Goal: Information Seeking & Learning: Find contact information

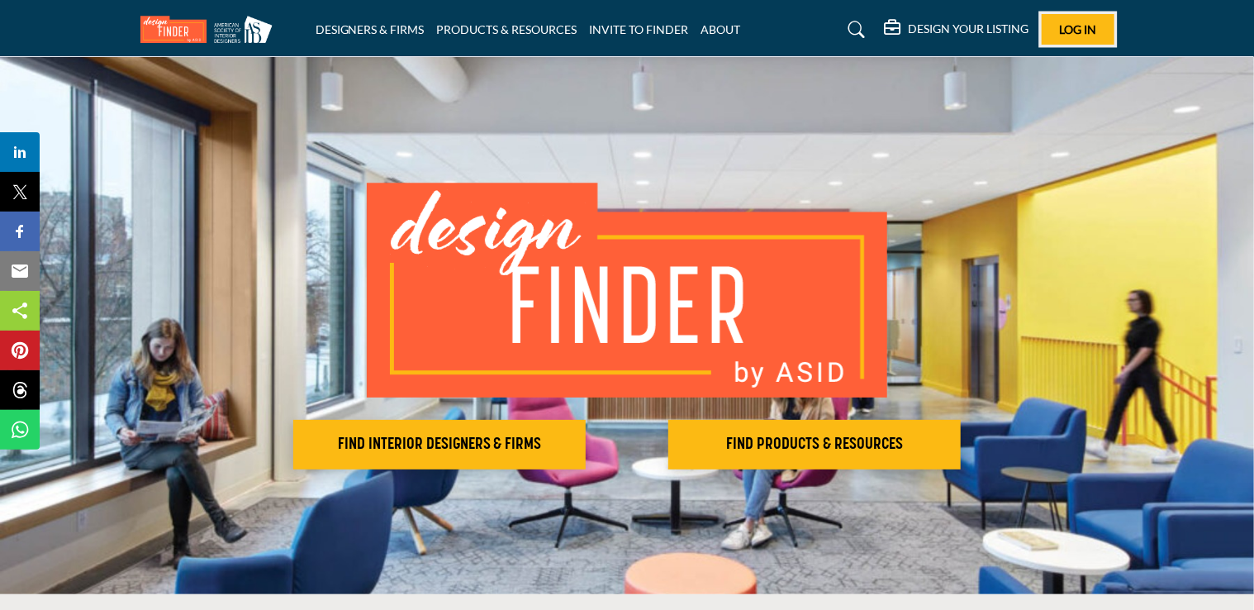
click at [1081, 28] on span "Log In" at bounding box center [1077, 29] width 37 height 14
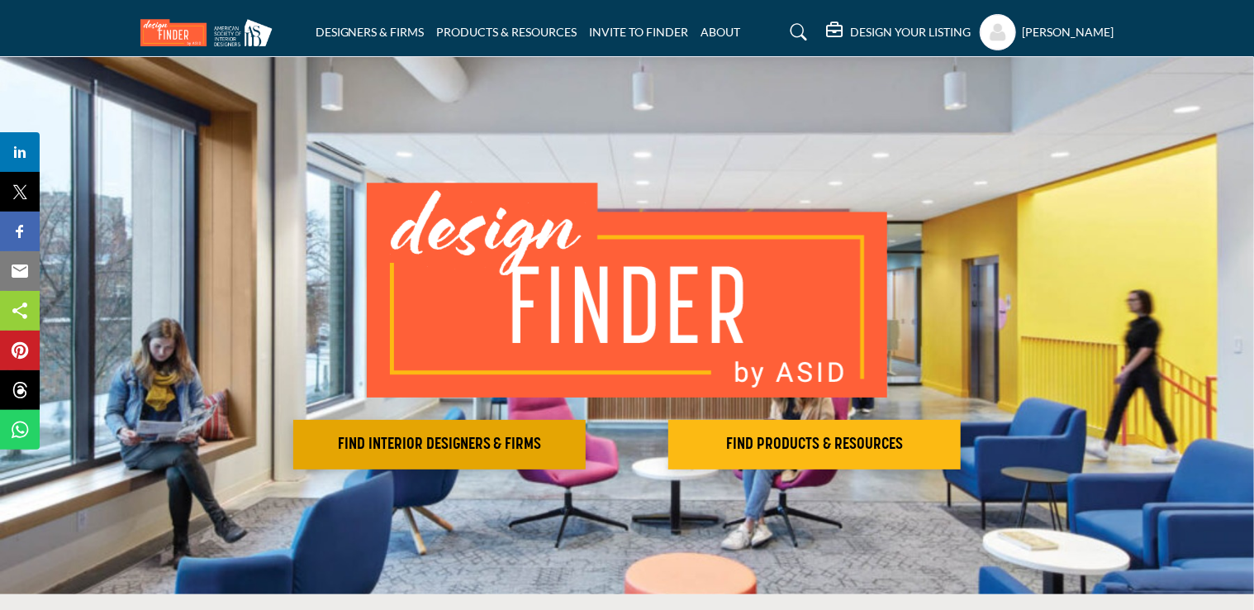
click at [421, 441] on h2 "FIND INTERIOR DESIGNERS & FIRMS" at bounding box center [439, 445] width 283 height 20
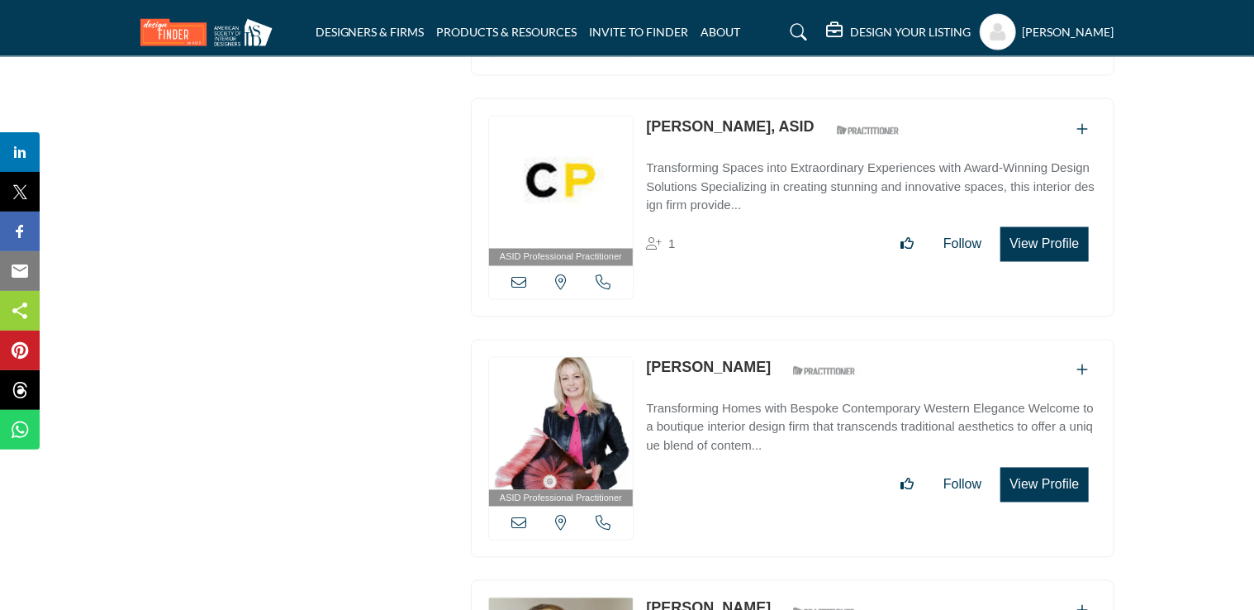
scroll to position [10752, 0]
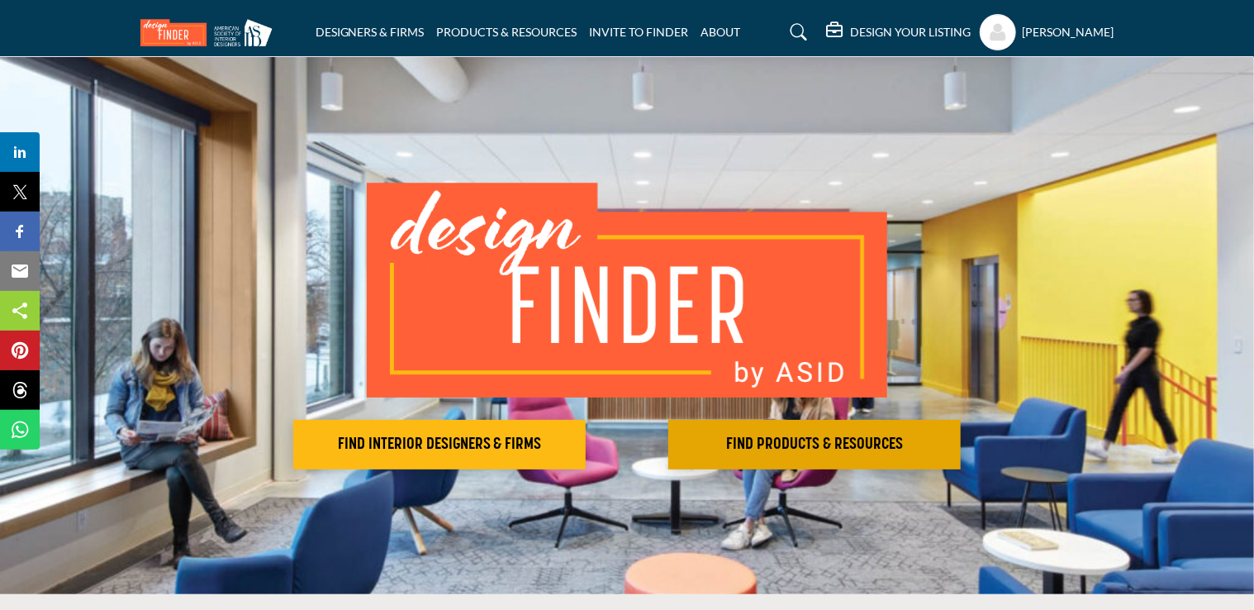
click at [823, 442] on h2 "FIND PRODUCTS & RESOURCES" at bounding box center [814, 445] width 283 height 20
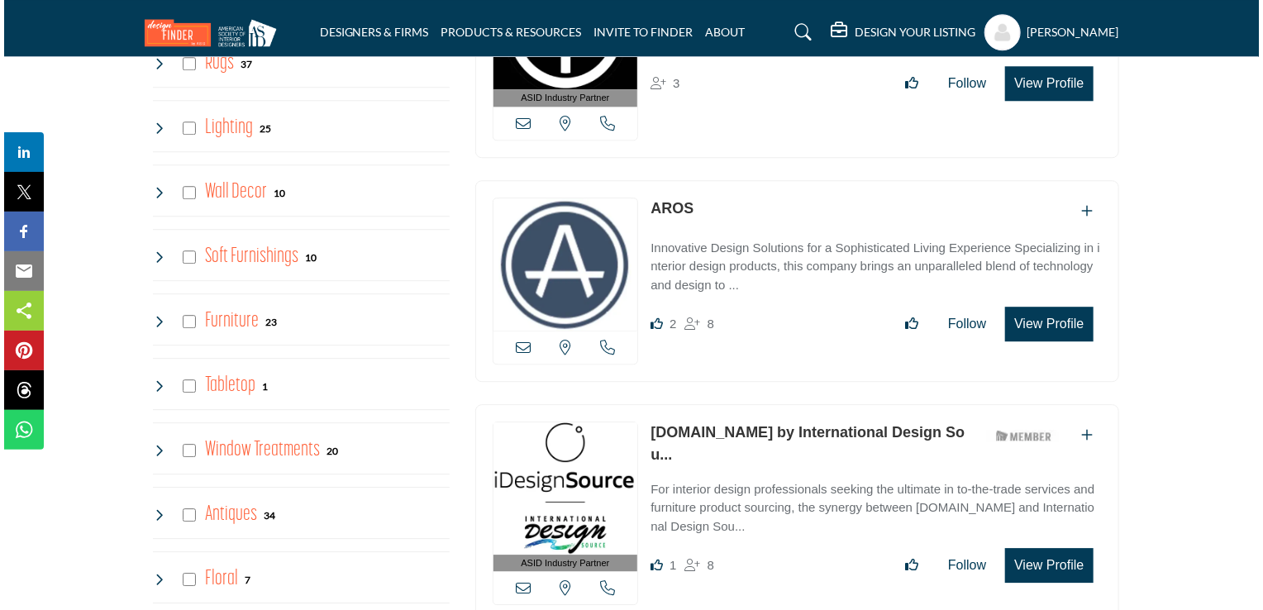
scroll to position [2418, 0]
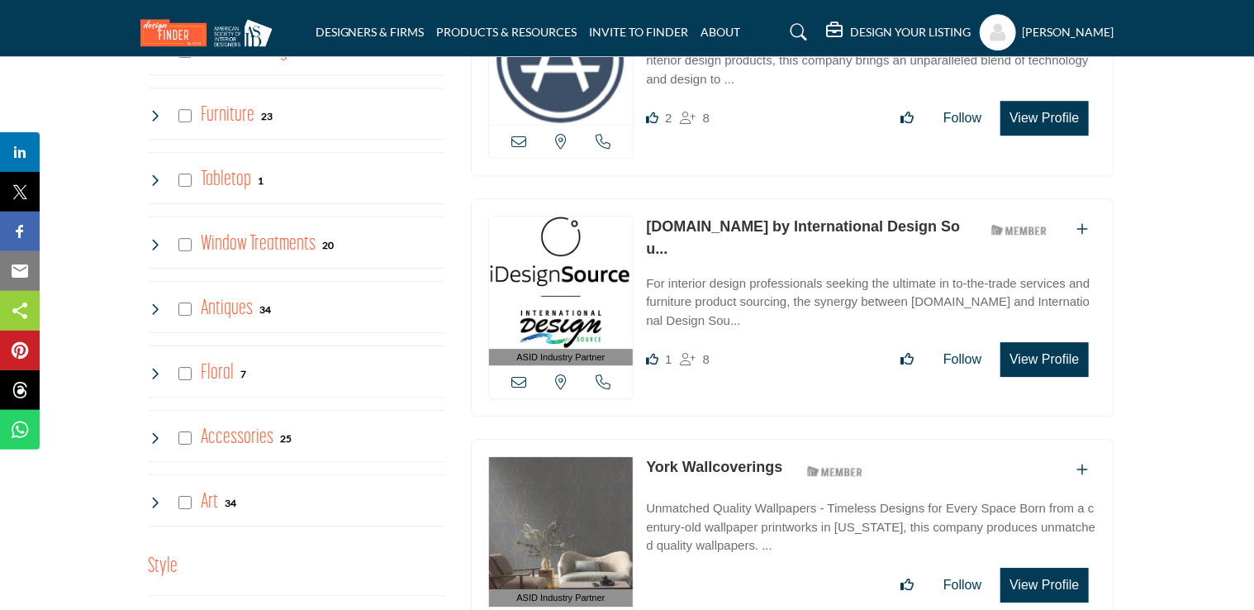
click at [1046, 342] on button "View Profile" at bounding box center [1045, 359] width 88 height 35
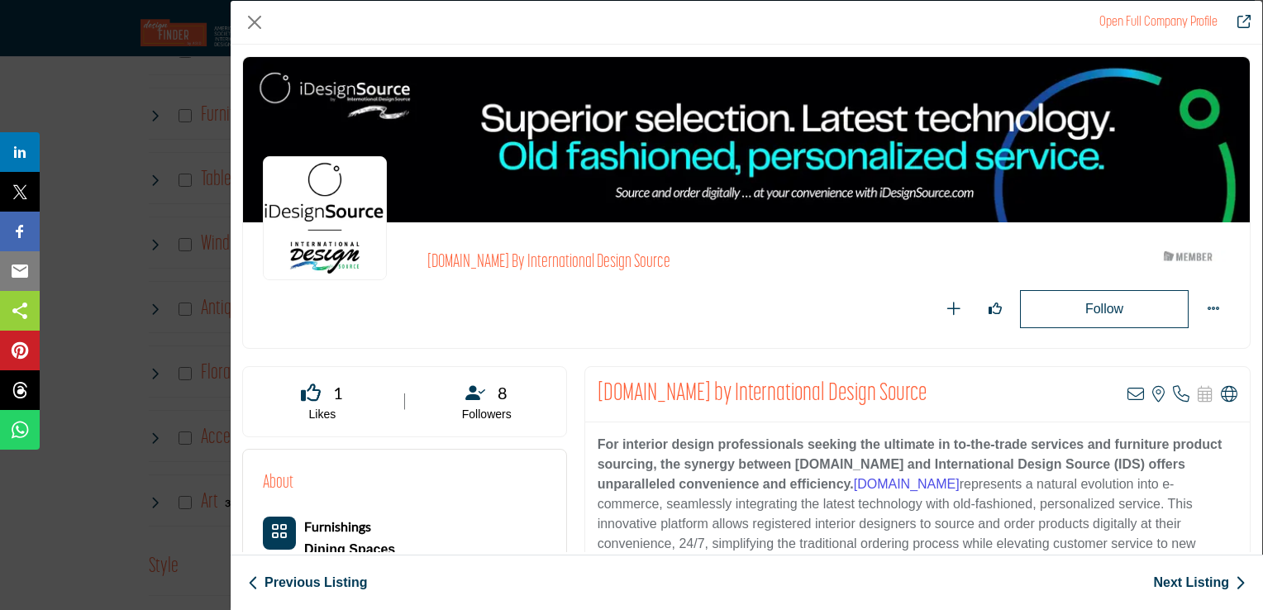
click at [1204, 580] on link "Next Listing" at bounding box center [1199, 583] width 93 height 20
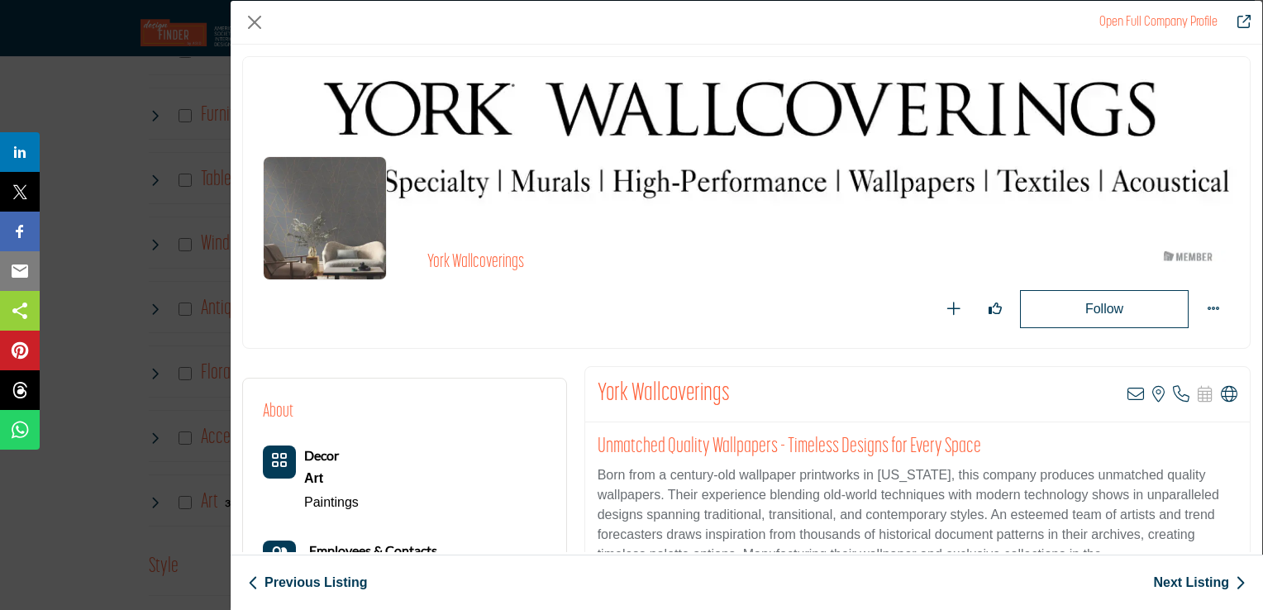
click at [1239, 575] on icon "Company Data Modal" at bounding box center [1239, 582] width 11 height 17
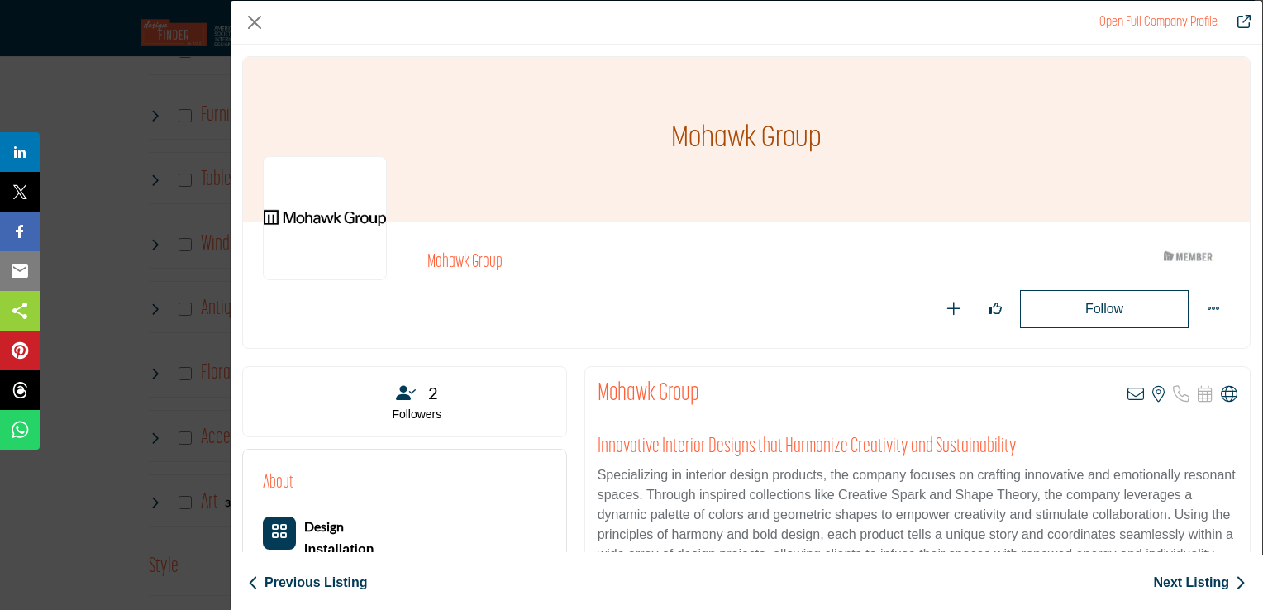
click at [1244, 577] on icon "Company Data Modal" at bounding box center [1239, 582] width 11 height 17
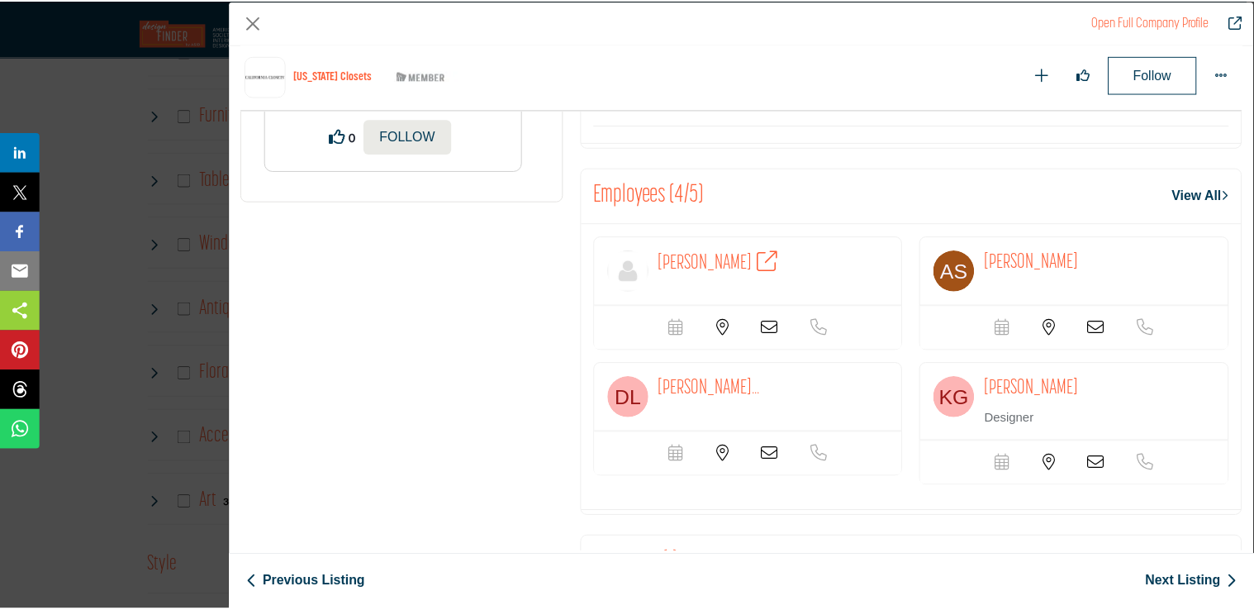
scroll to position [1617, 0]
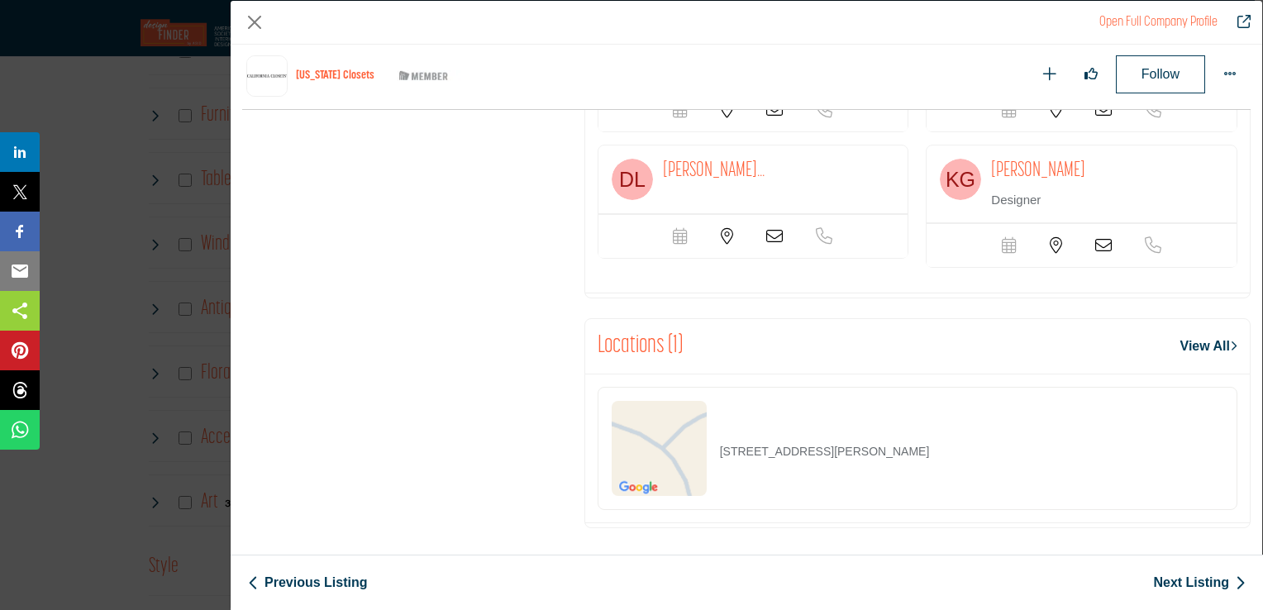
click at [1254, 43] on div "Open Full Company Profile" at bounding box center [746, 23] width 1031 height 44
click at [250, 21] on button "Close" at bounding box center [254, 22] width 25 height 25
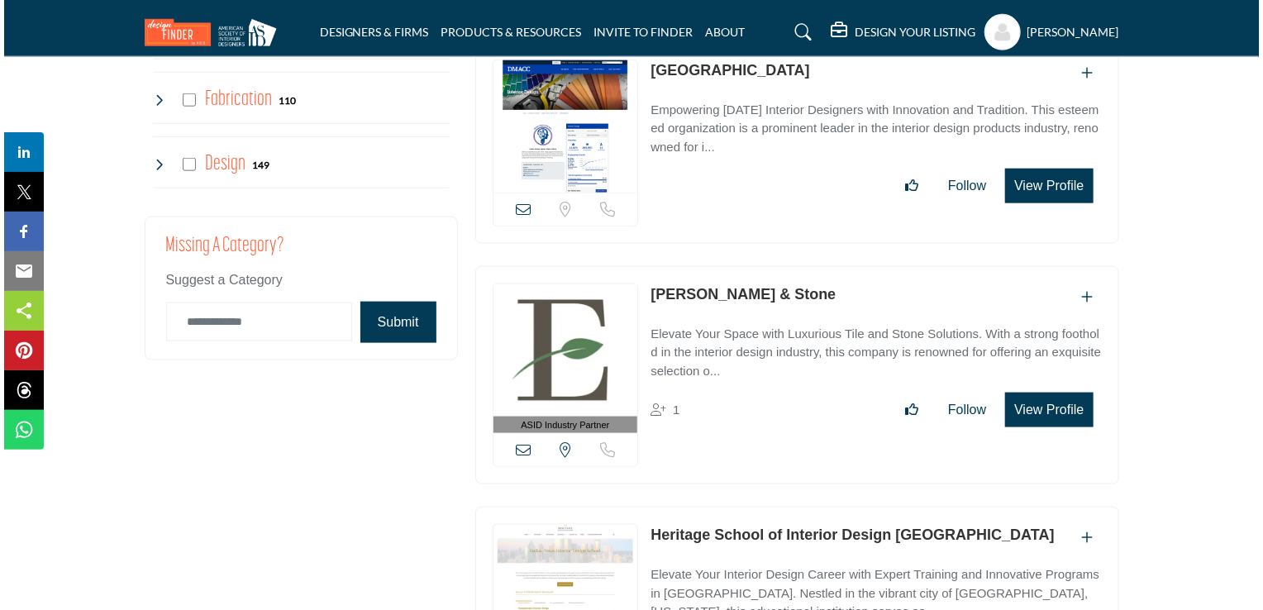
scroll to position [5087, 0]
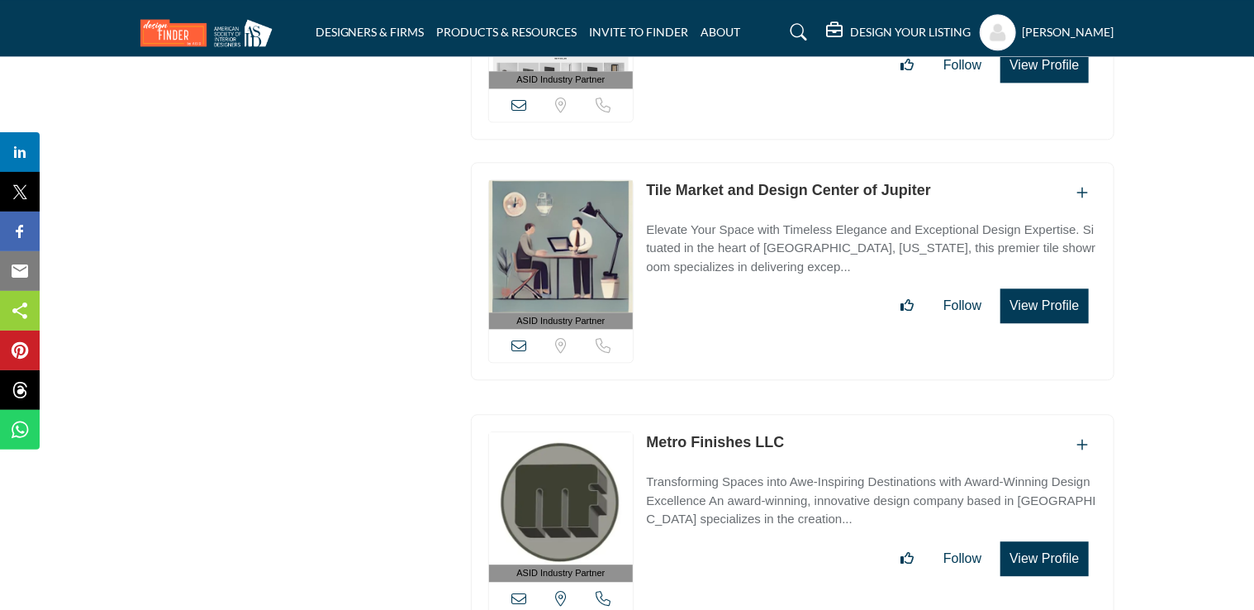
click at [1044, 288] on button "View Profile" at bounding box center [1045, 305] width 88 height 35
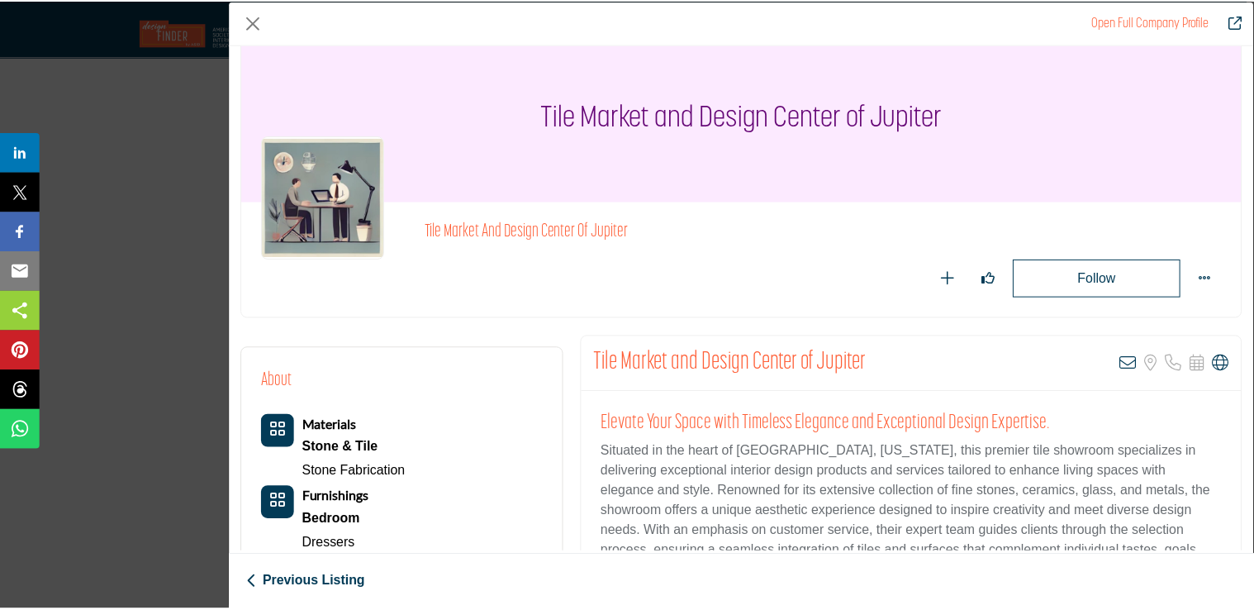
scroll to position [0, 0]
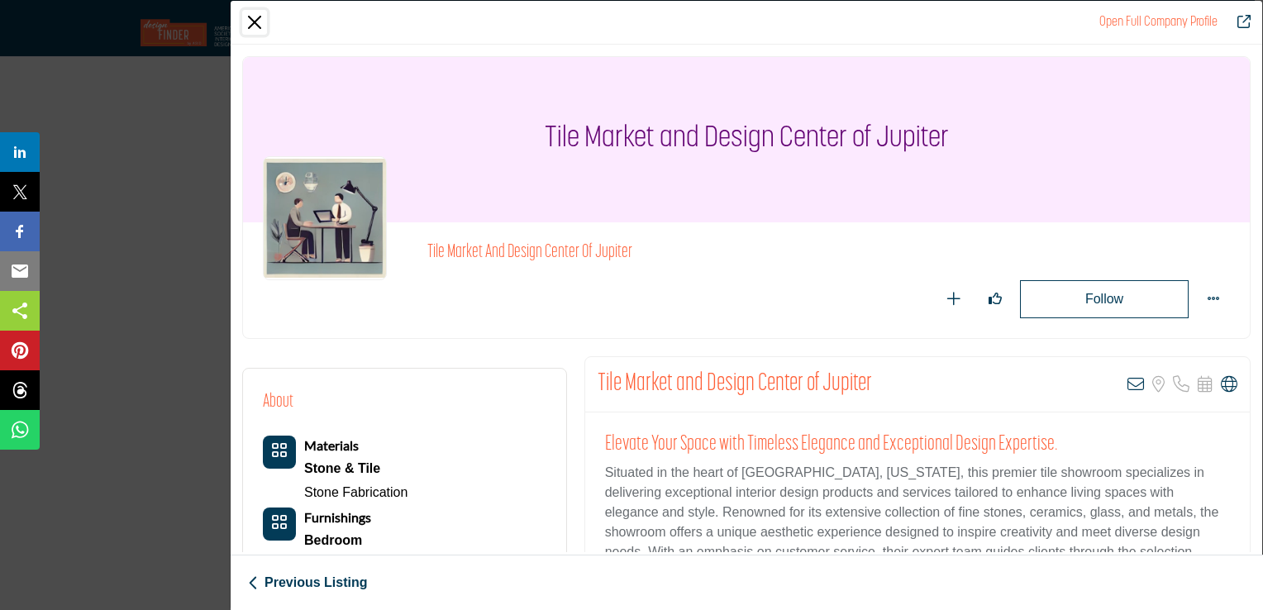
click at [249, 21] on button "Close" at bounding box center [254, 22] width 25 height 25
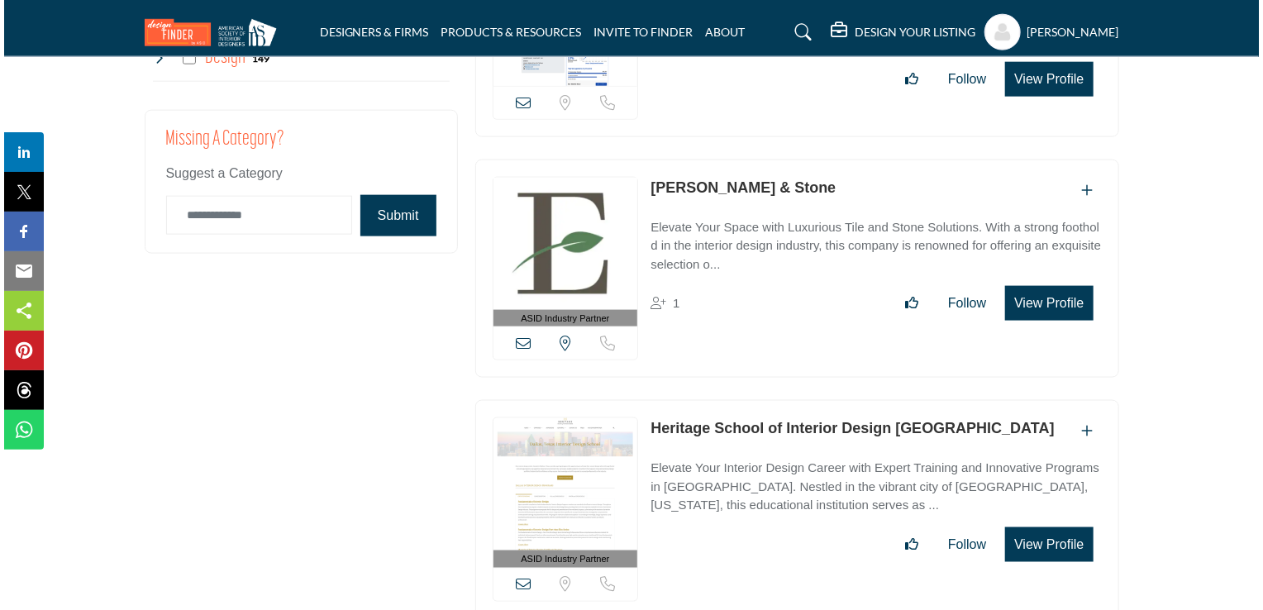
scroll to position [4124, 0]
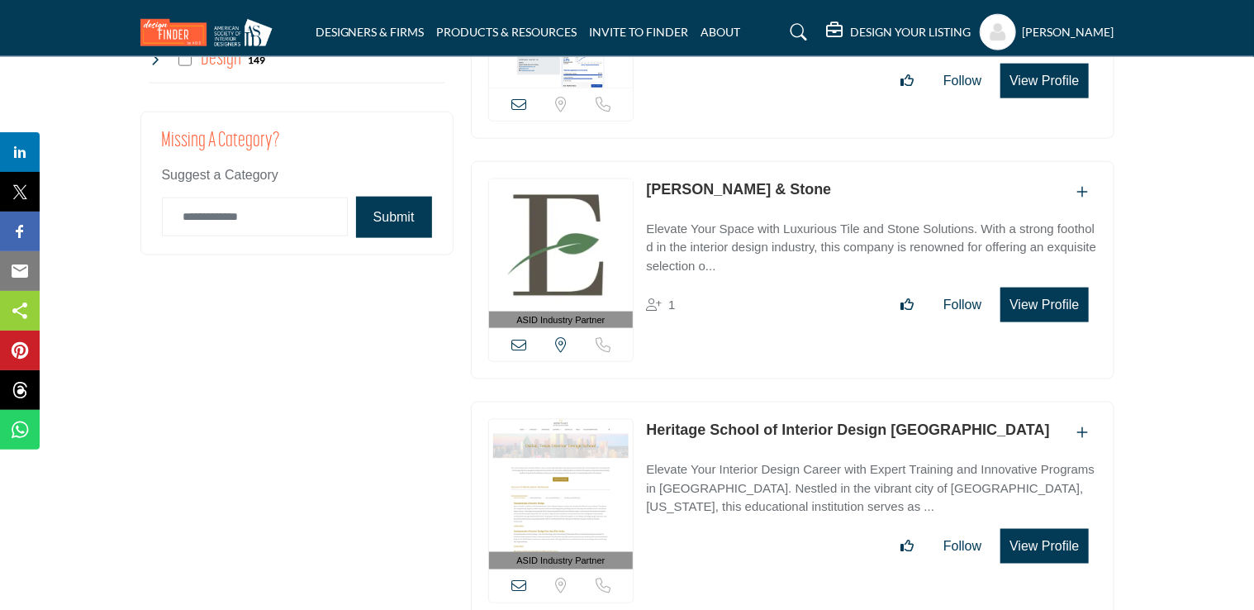
click at [1062, 288] on button "View Profile" at bounding box center [1045, 305] width 88 height 35
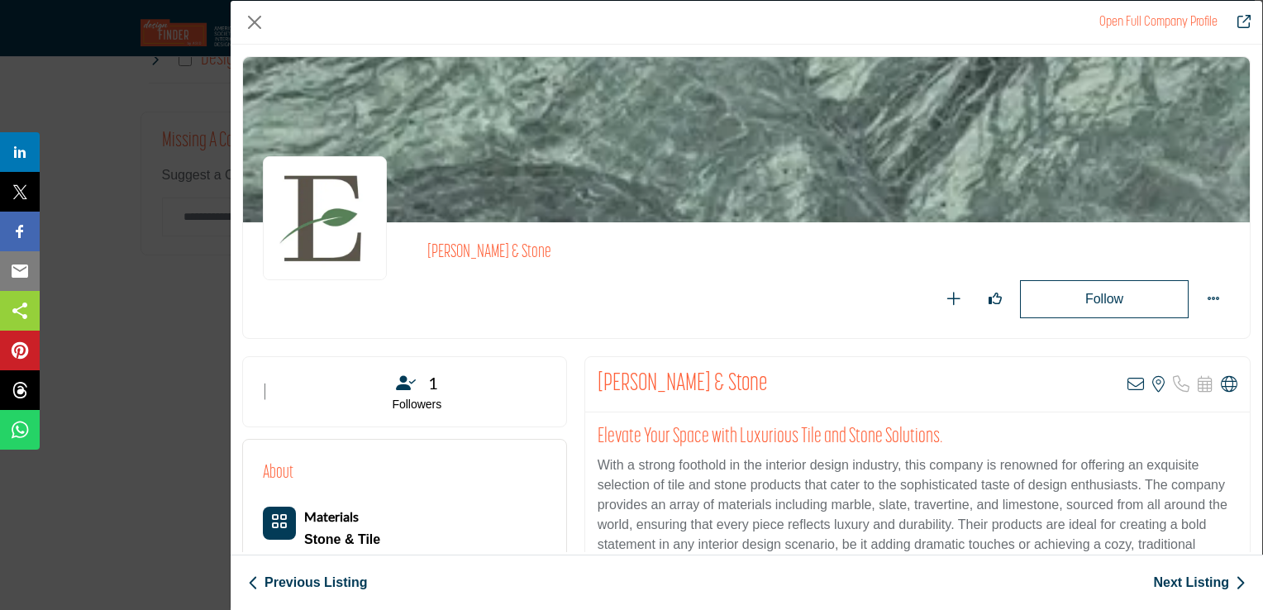
scroll to position [511, 0]
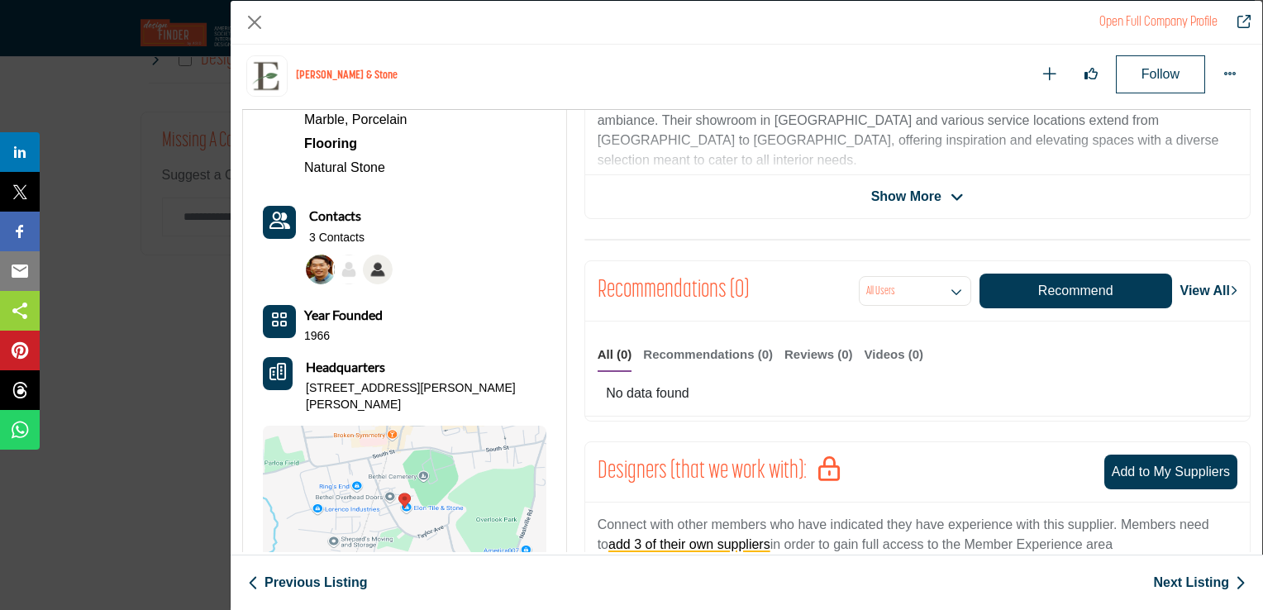
click at [1253, 530] on div "[PERSON_NAME] & Stone Follow Following Recommend" at bounding box center [746, 298] width 1031 height 507
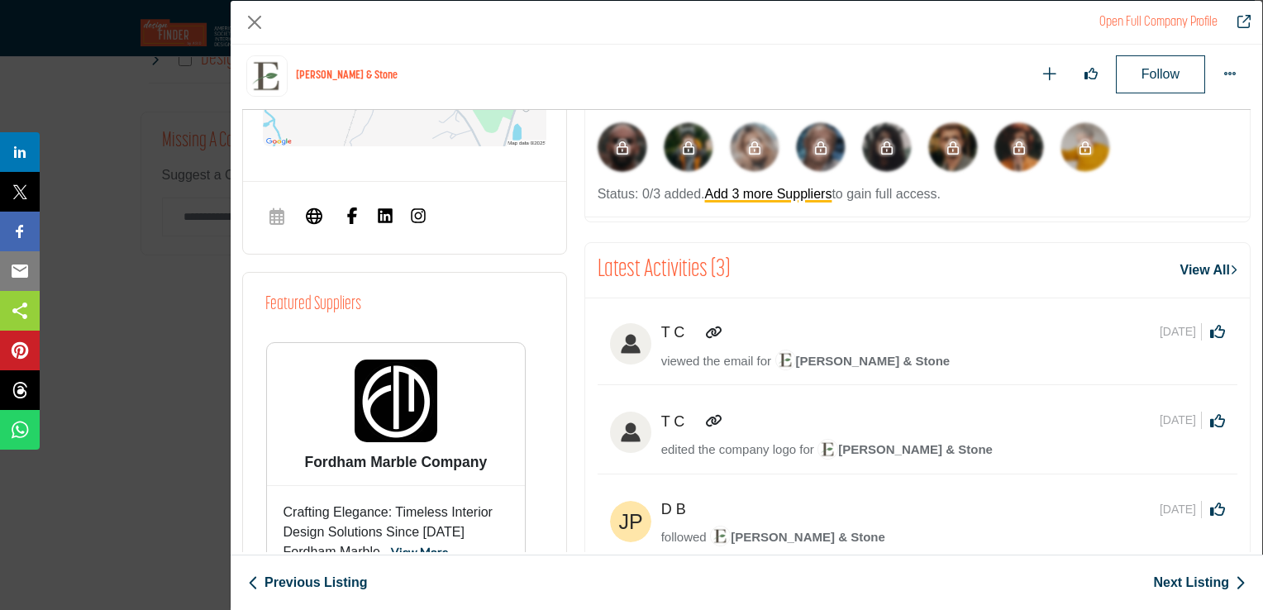
scroll to position [1399, 0]
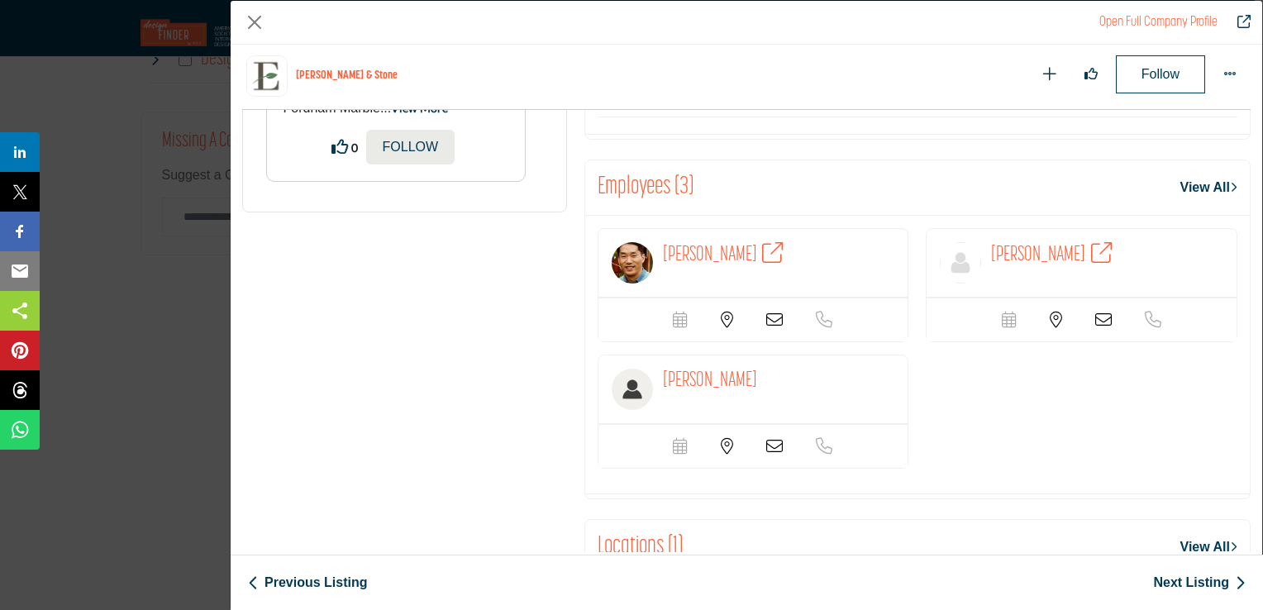
click at [1049, 245] on span "[PERSON_NAME]" at bounding box center [1038, 255] width 94 height 21
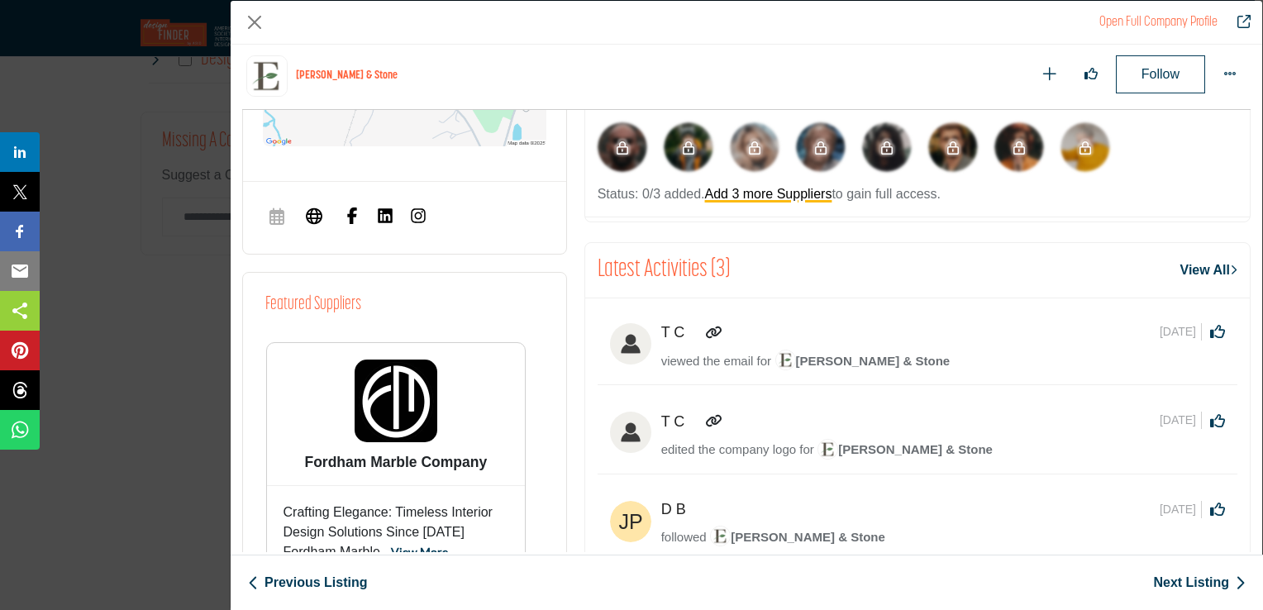
click at [633, 513] on img "Company Data Modal" at bounding box center [630, 521] width 41 height 41
click at [626, 517] on img "Company Data Modal" at bounding box center [630, 521] width 41 height 41
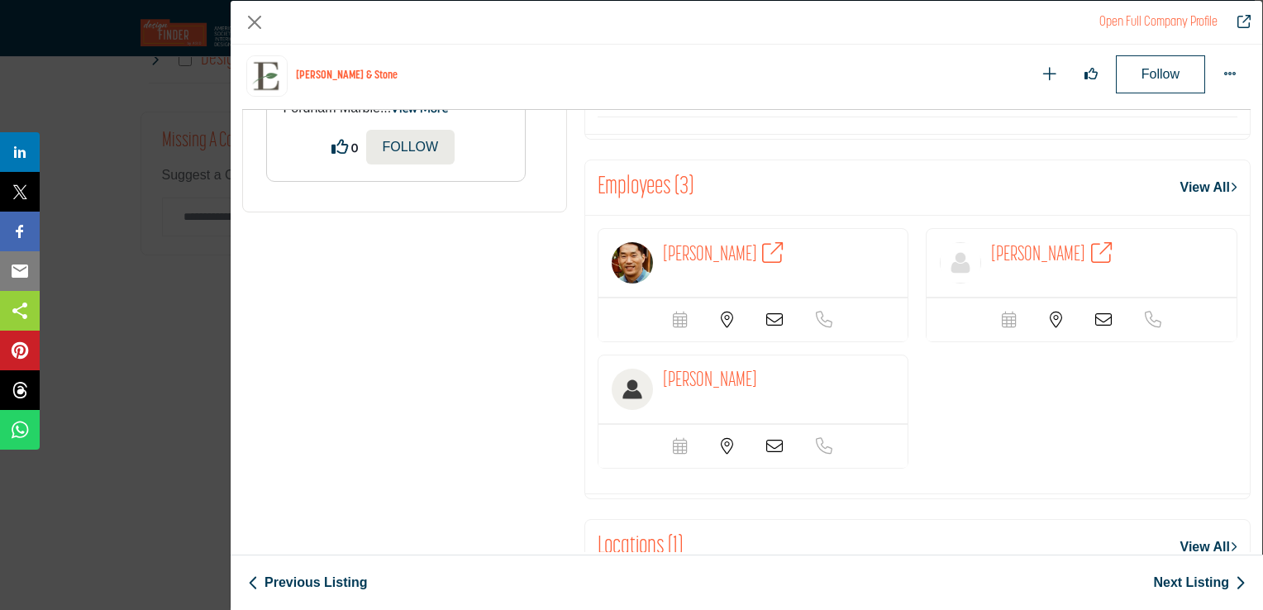
scroll to position [1600, 0]
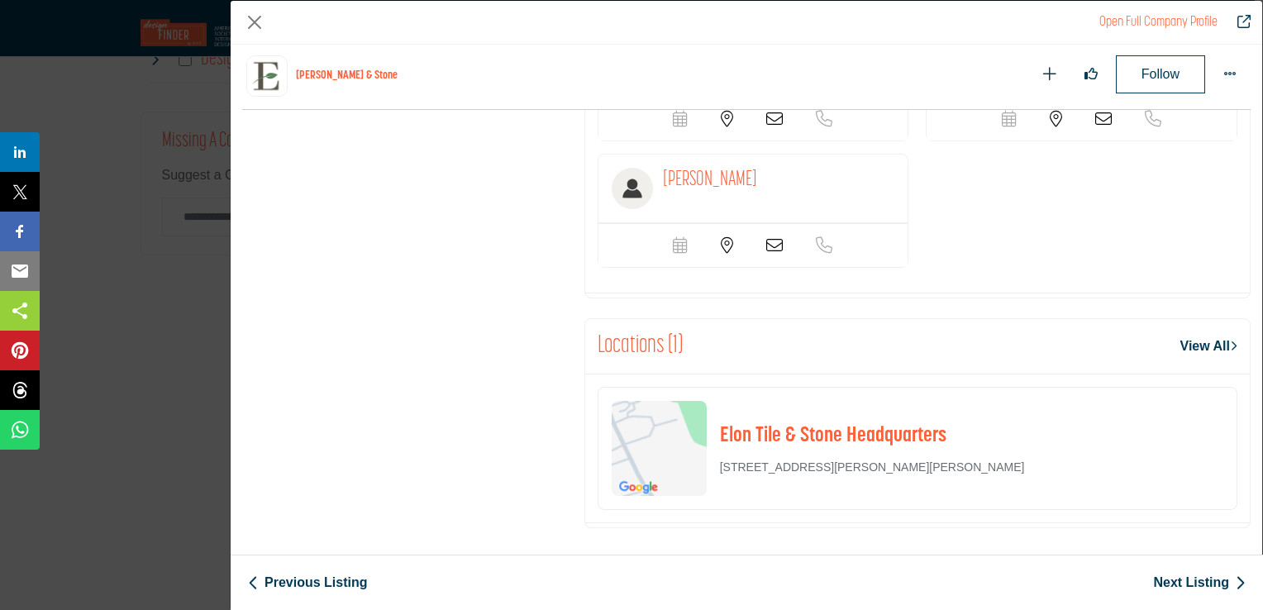
click at [1200, 336] on link "View All" at bounding box center [1208, 346] width 57 height 20
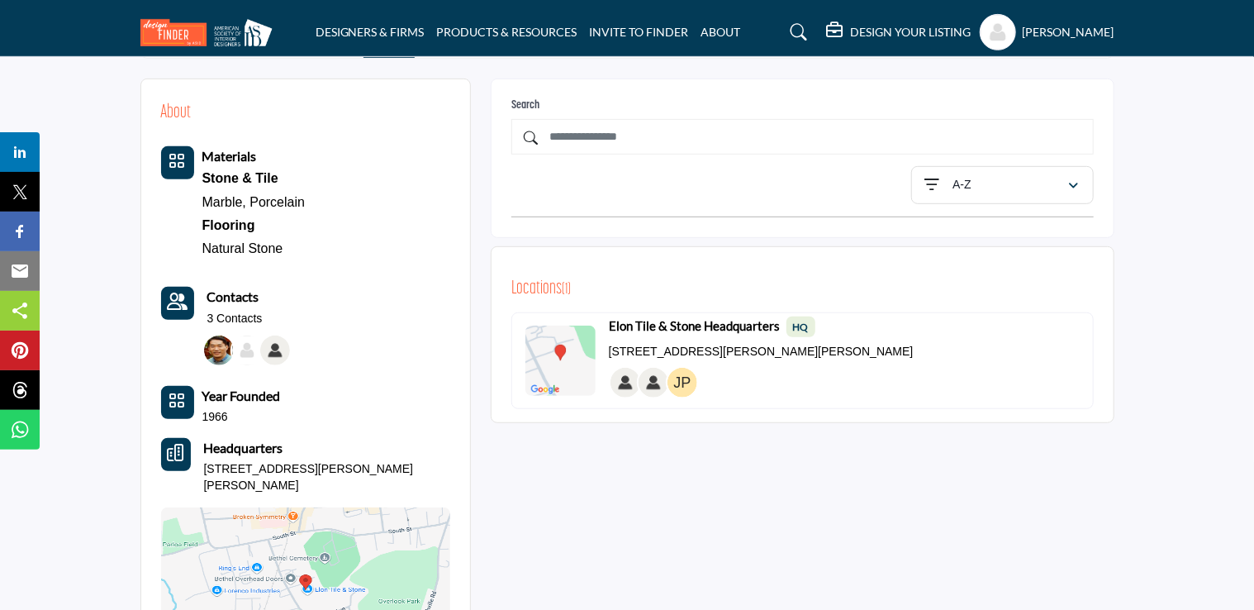
scroll to position [345, 0]
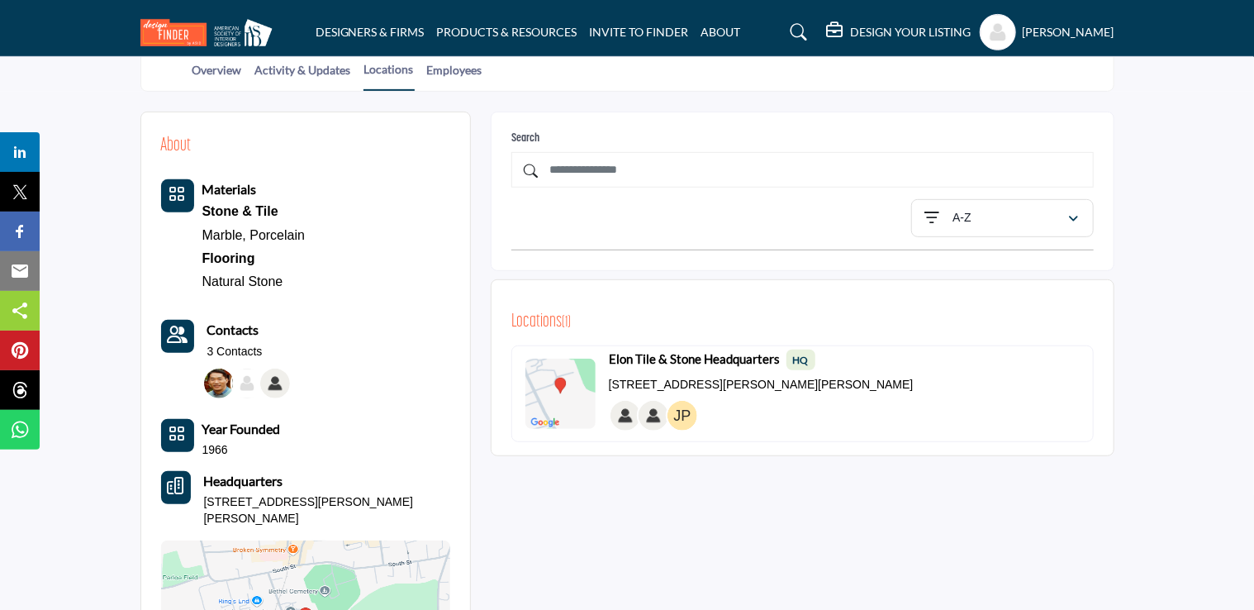
click at [167, 331] on icon "Contact-Employee Icon" at bounding box center [177, 334] width 21 height 17
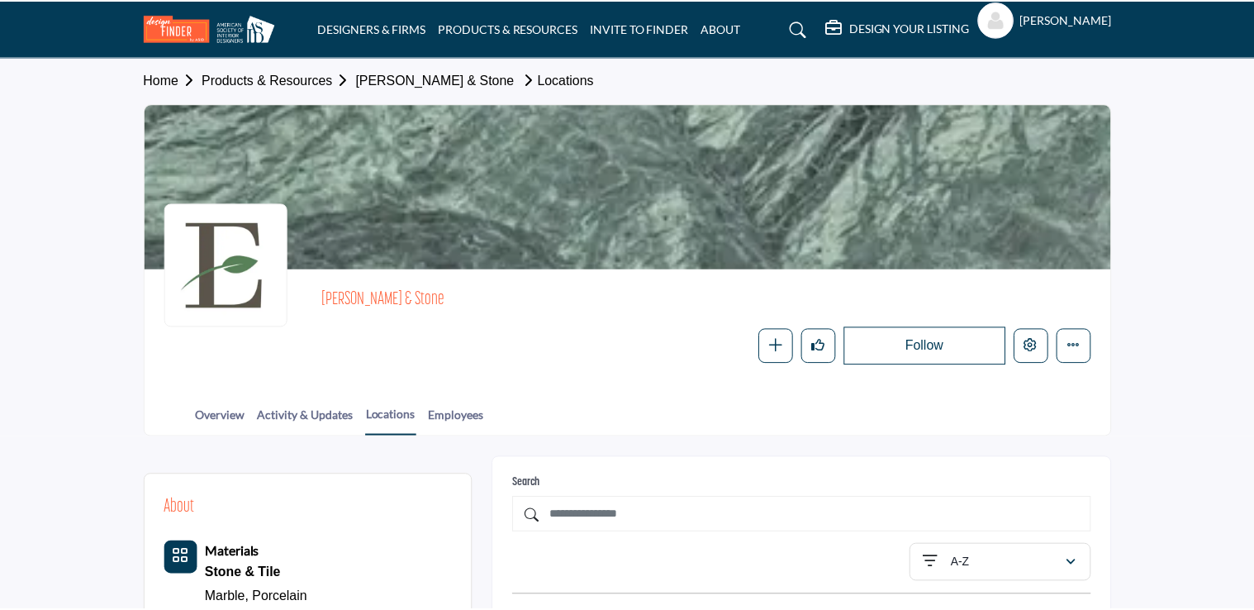
scroll to position [345, 0]
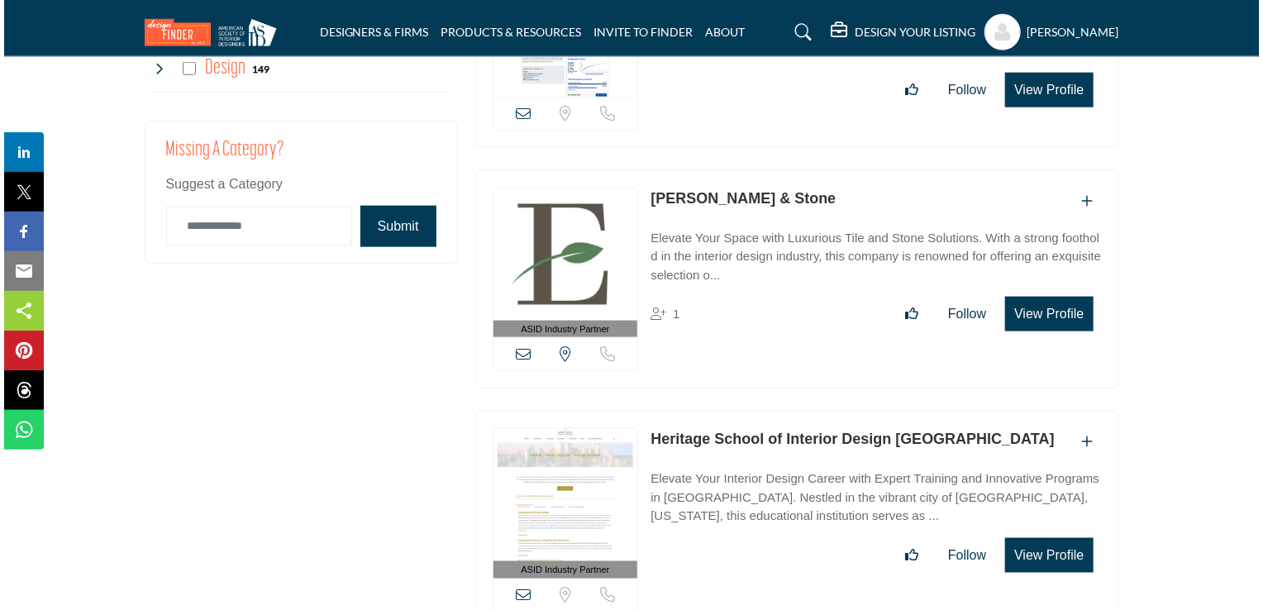
scroll to position [4165, 0]
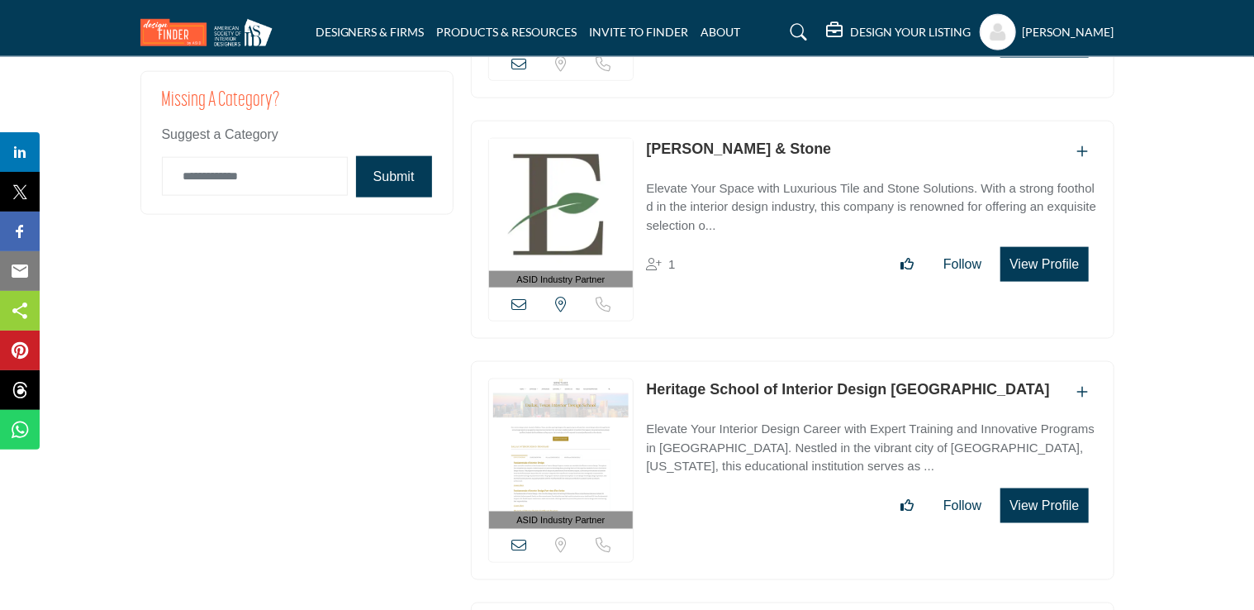
click at [1035, 247] on button "View Profile" at bounding box center [1045, 264] width 88 height 35
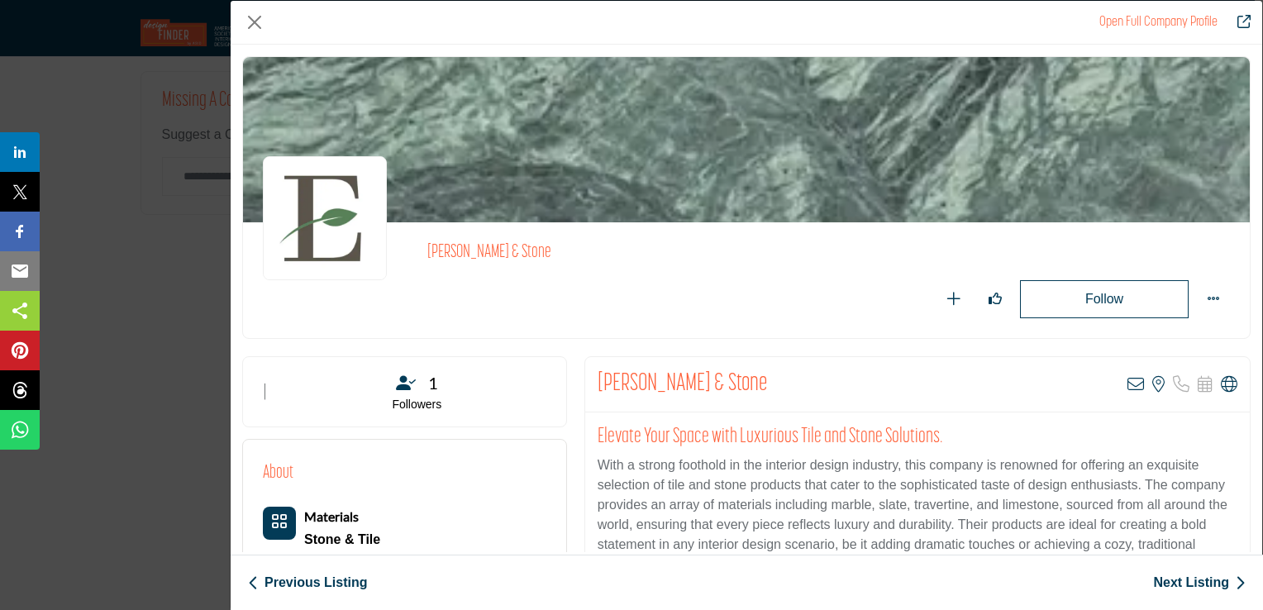
click at [1251, 546] on div "[PERSON_NAME] & Stone Follow Following Recommend" at bounding box center [746, 298] width 1031 height 507
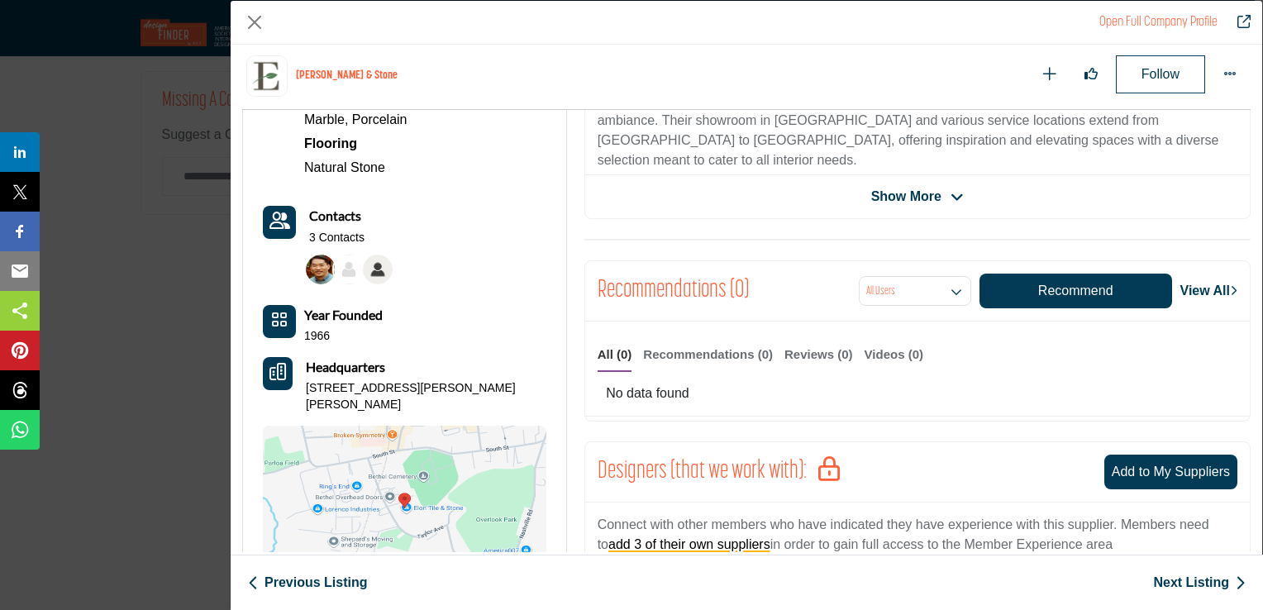
click at [950, 194] on icon "Company Data Modal" at bounding box center [956, 197] width 13 height 15
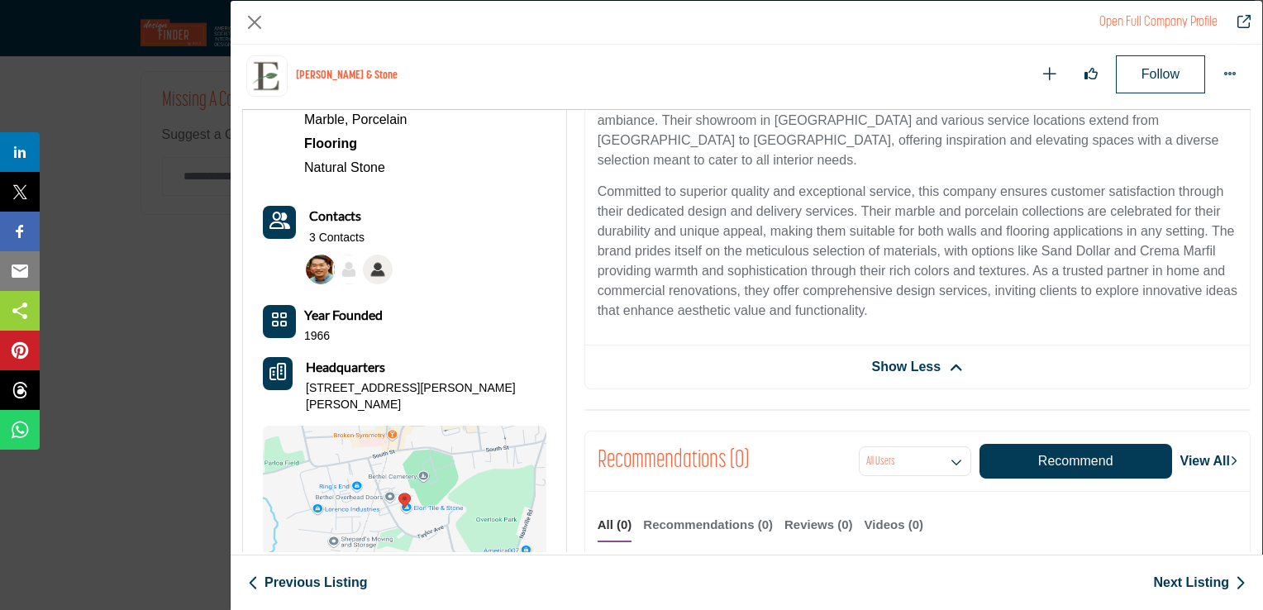
click at [1253, 98] on div "[PERSON_NAME] & Stone Follow Following Recommend" at bounding box center [746, 298] width 1031 height 507
click at [952, 360] on icon "Company Data Modal" at bounding box center [955, 367] width 13 height 15
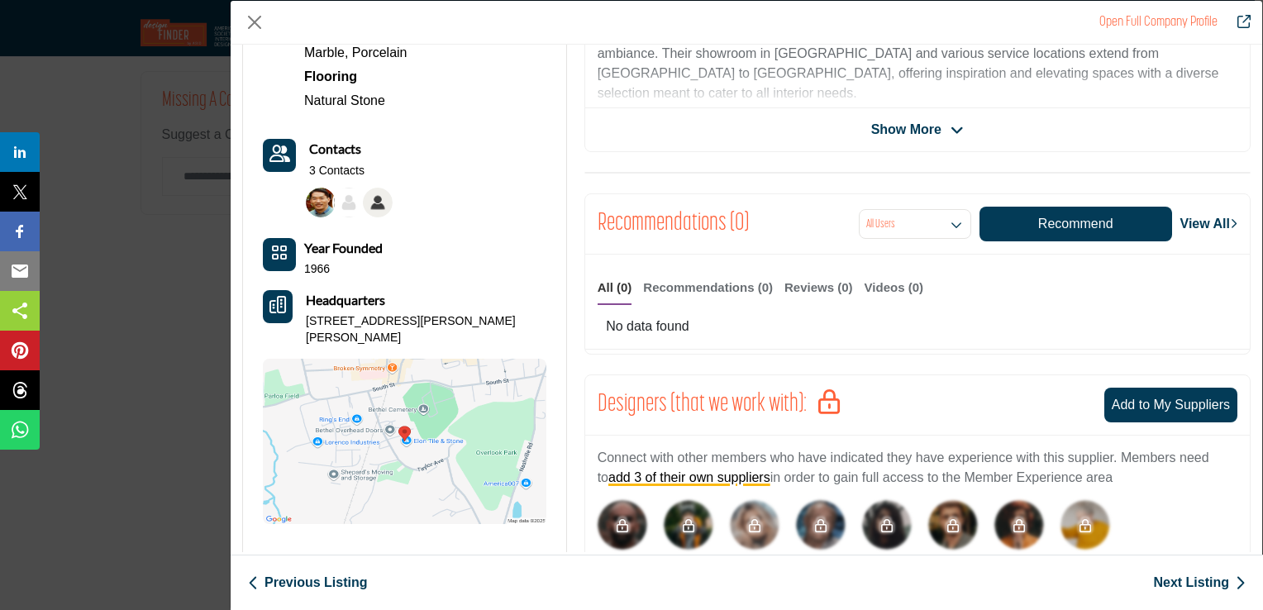
scroll to position [0, 0]
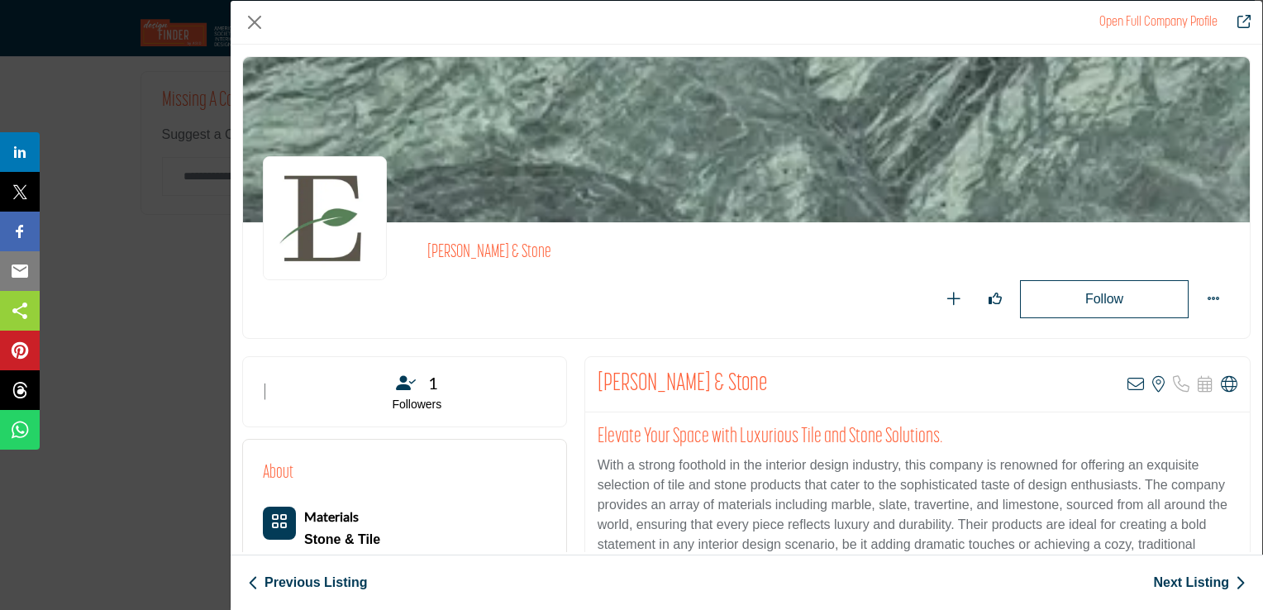
click at [1094, 488] on p "With a strong foothold in the interior design industry, this company is renowne…" at bounding box center [917, 534] width 640 height 159
click at [1229, 525] on p "With a strong foothold in the interior design industry, this company is renowne…" at bounding box center [917, 534] width 640 height 159
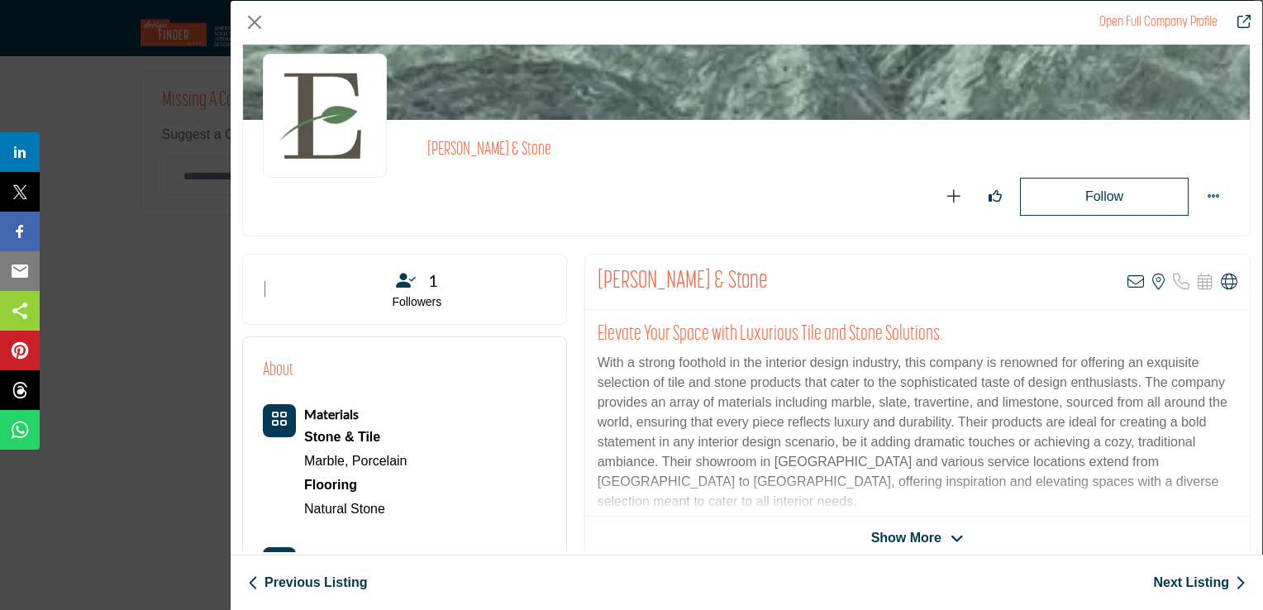
scroll to position [106, 0]
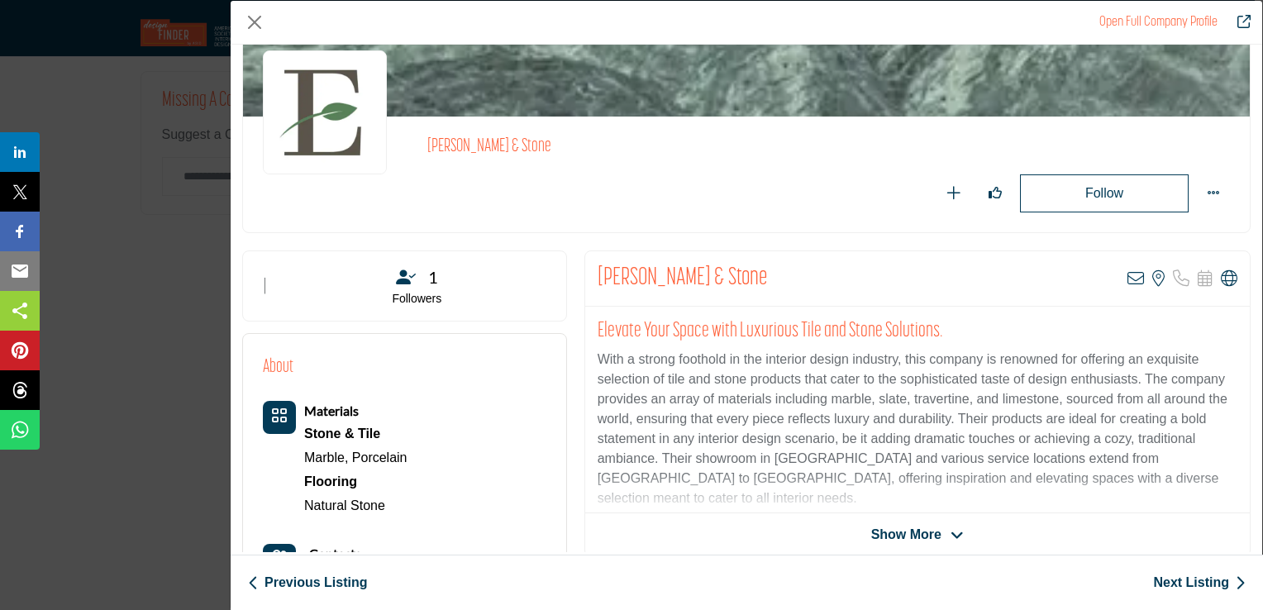
click at [955, 531] on icon "Company Data Modal" at bounding box center [956, 535] width 13 height 15
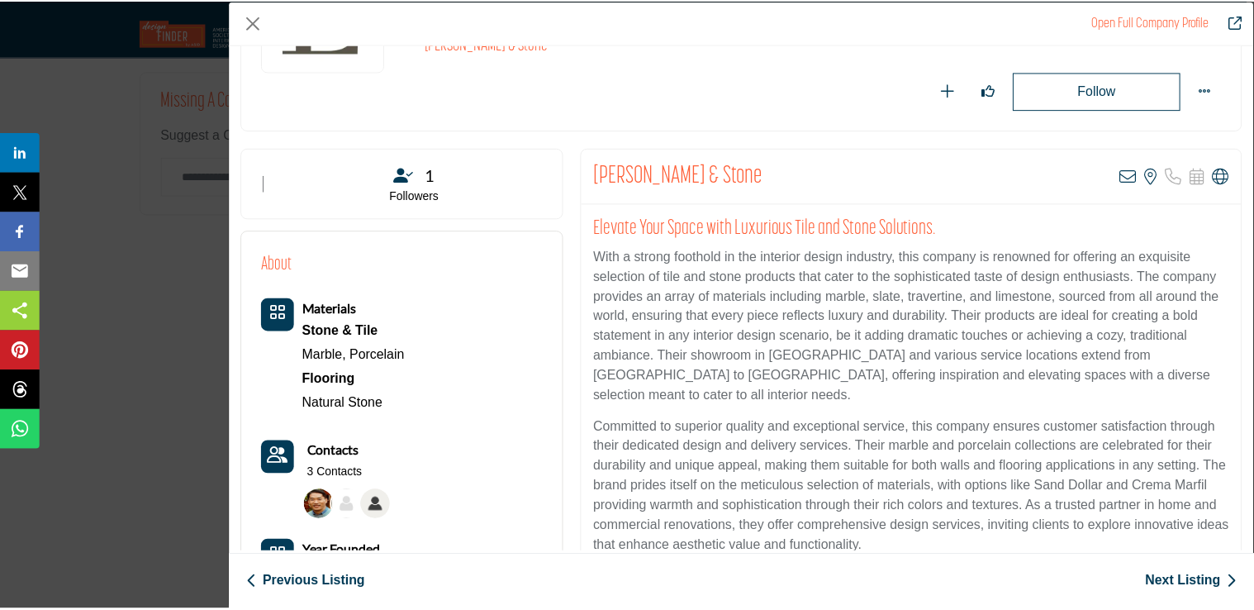
scroll to position [212, 0]
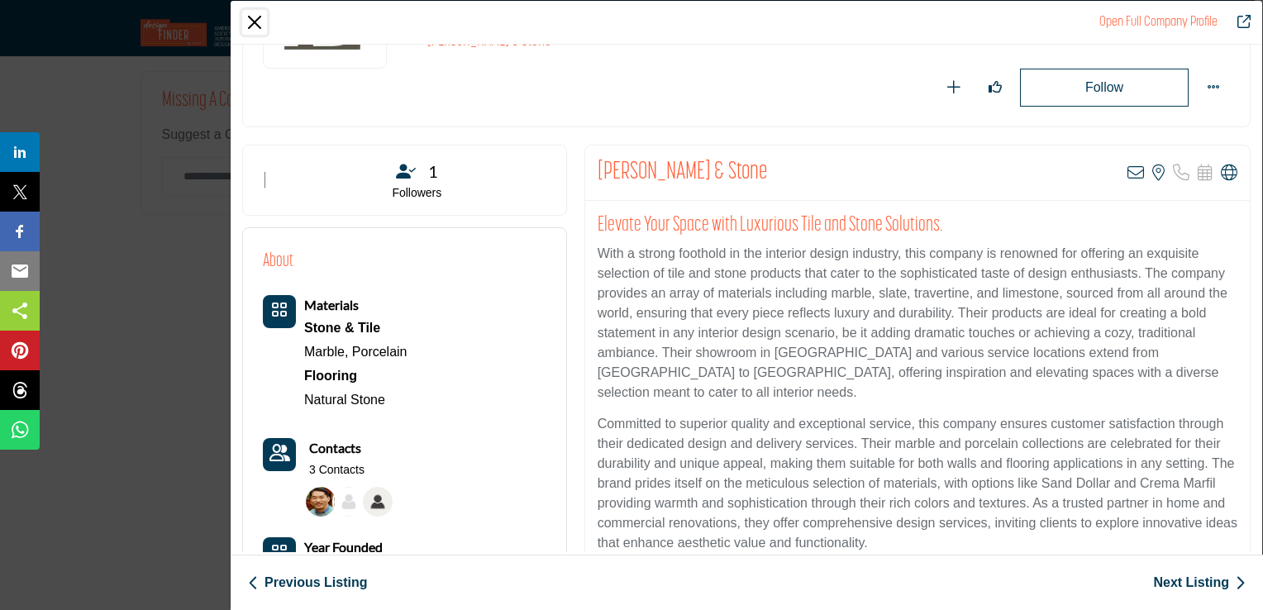
click at [255, 22] on button "Close" at bounding box center [254, 22] width 25 height 25
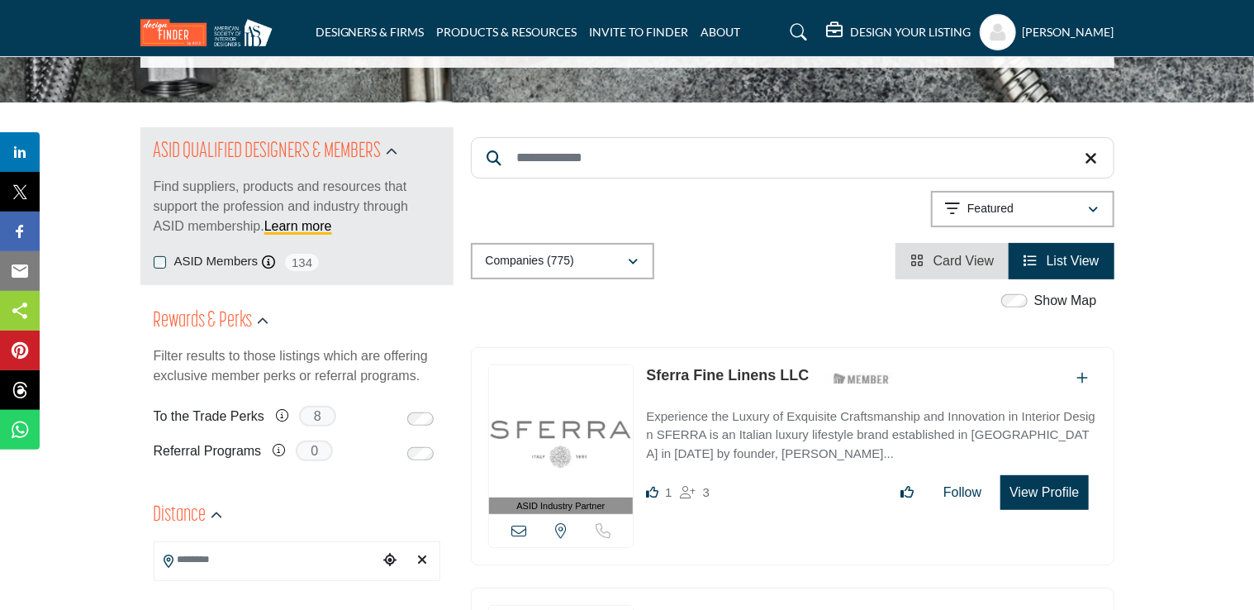
scroll to position [0, 0]
